Goal: Information Seeking & Learning: Find specific fact

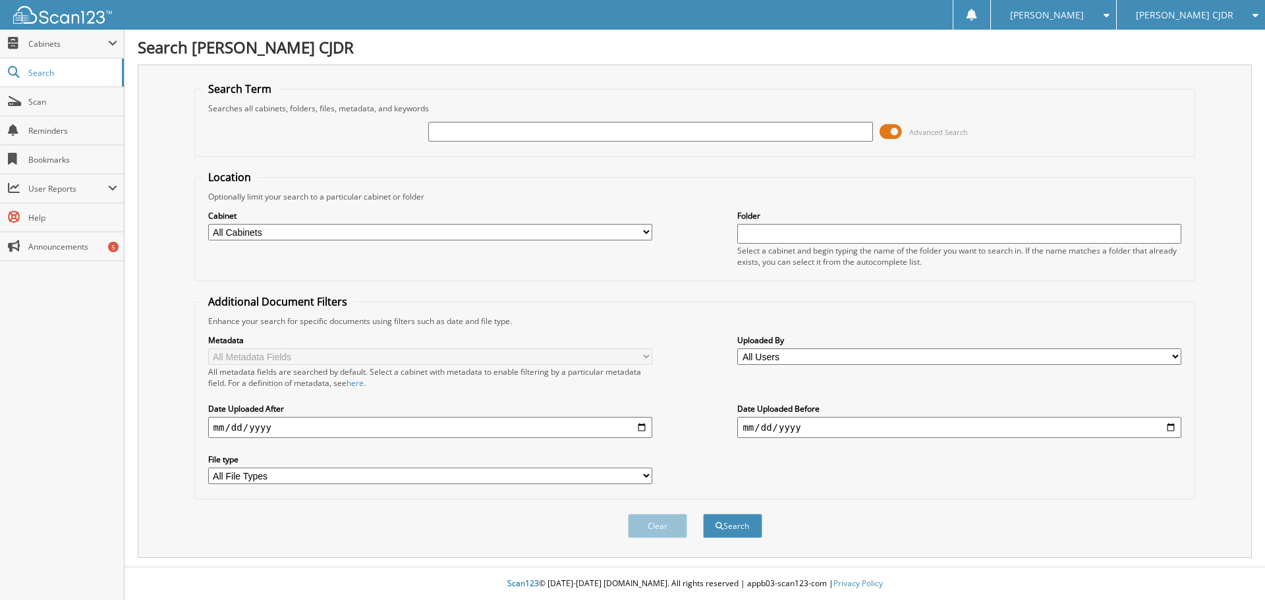
click at [493, 134] on input "text" at bounding box center [650, 132] width 444 height 20
type input "9"
type input "1S52233"
click at [703, 514] on button "Search" at bounding box center [732, 526] width 59 height 24
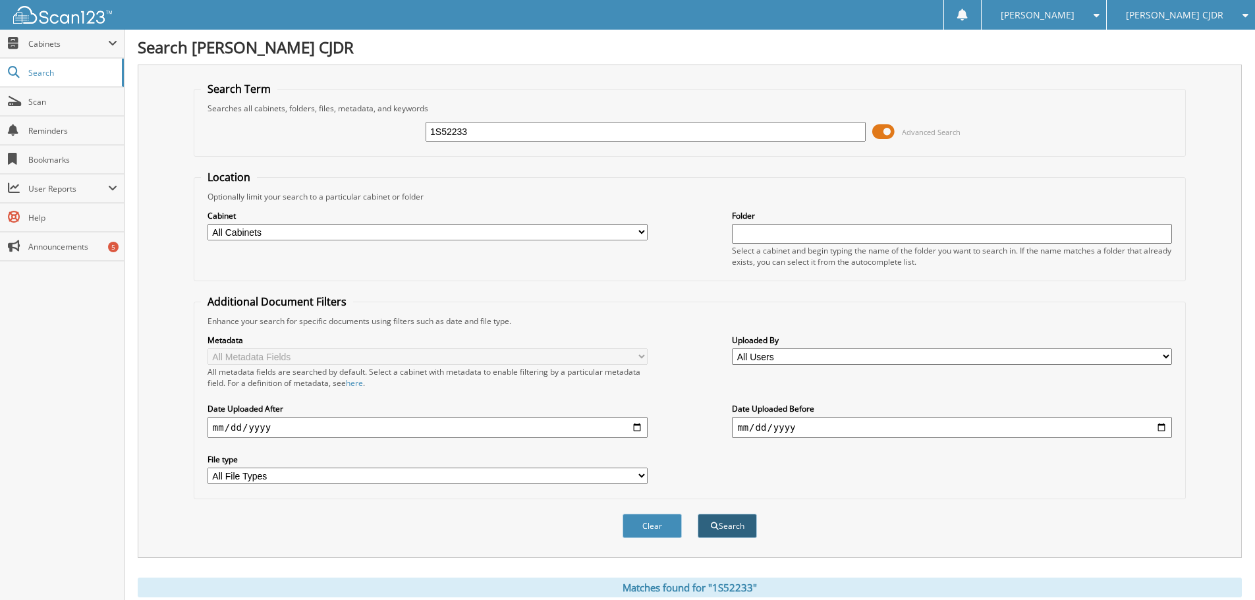
click at [747, 525] on button "Search" at bounding box center [727, 526] width 59 height 24
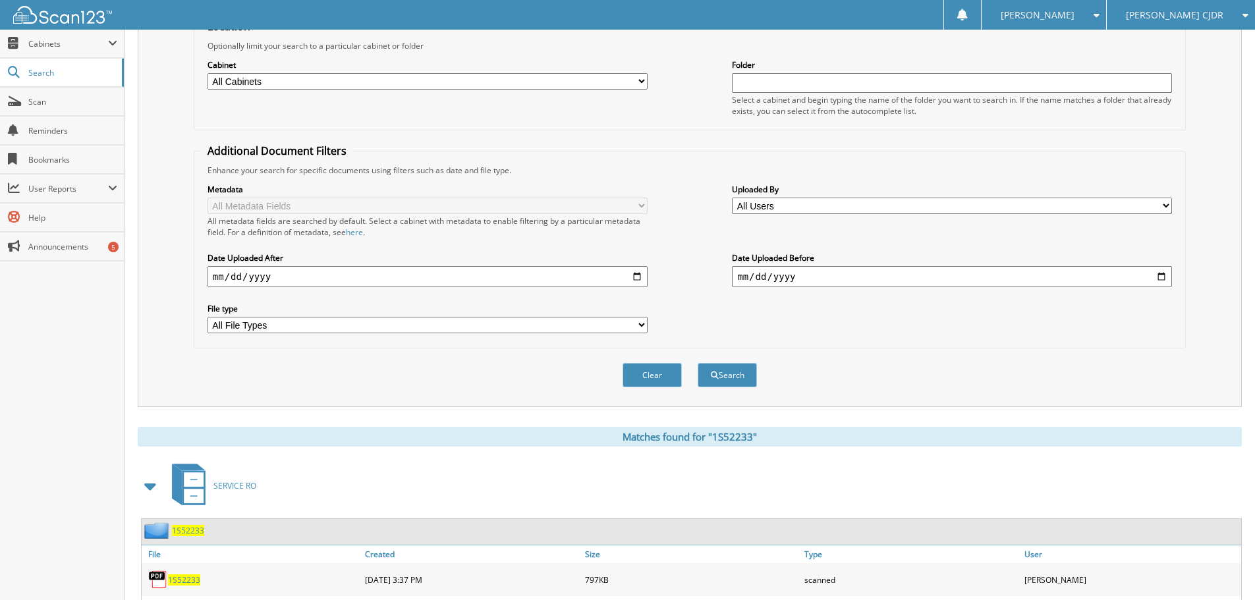
scroll to position [221, 0]
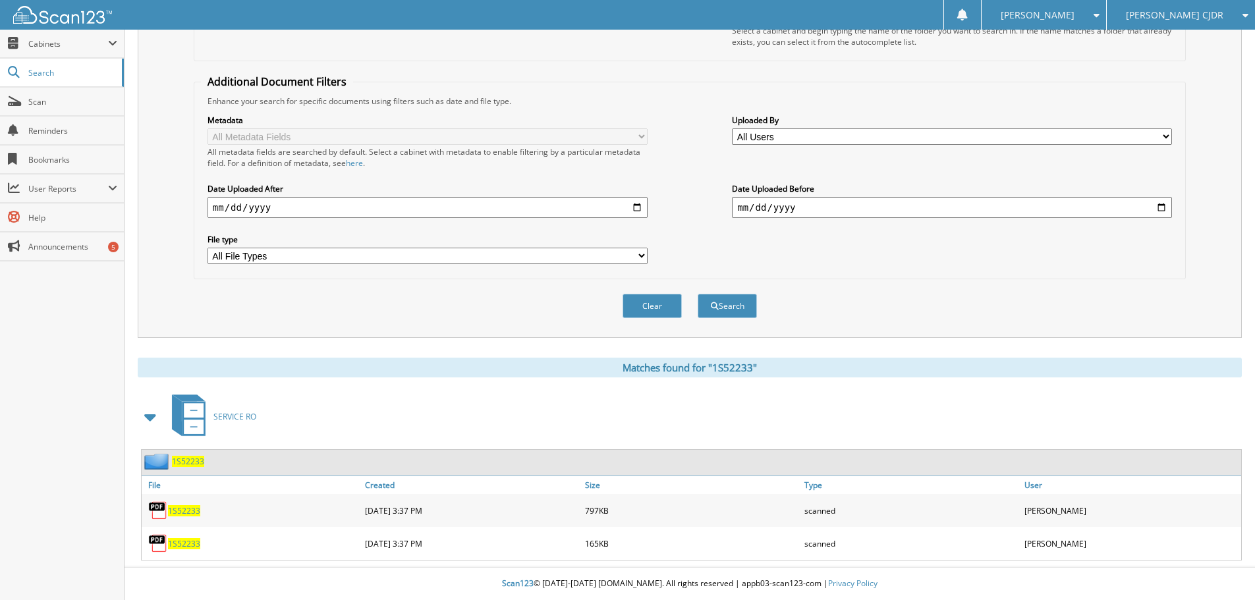
click at [175, 541] on span "1S52233" at bounding box center [184, 543] width 32 height 11
click at [190, 511] on span "1S52233" at bounding box center [184, 510] width 32 height 11
click at [182, 544] on span "1S52233" at bounding box center [184, 543] width 32 height 11
